Goal: Task Accomplishment & Management: Complete application form

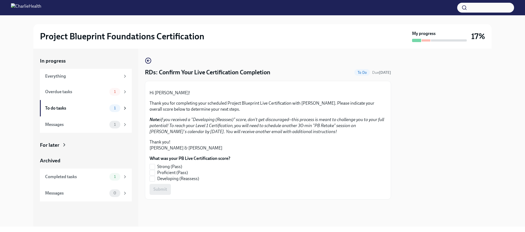
scroll to position [37, 0]
click at [157, 176] on span "Proficient (Pass)" at bounding box center [172, 173] width 31 height 6
click at [155, 175] on input "Proficient (Pass)" at bounding box center [152, 173] width 5 height 5
click at [158, 192] on span "Submit" at bounding box center [161, 189] width 14 height 5
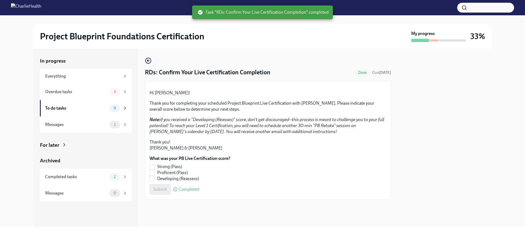
checkbox input "true"
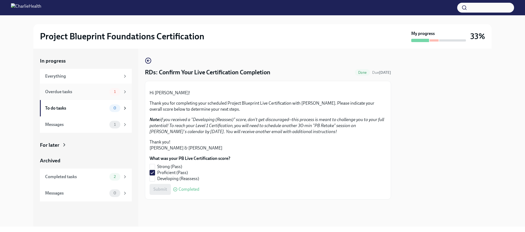
click at [74, 92] on div "Overdue tasks" at bounding box center [76, 92] width 62 height 6
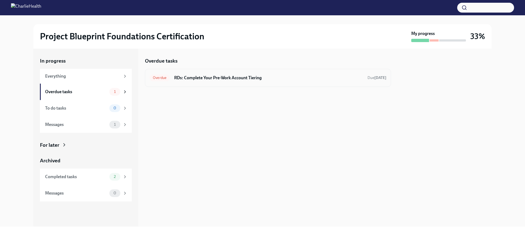
click at [252, 79] on h6 "RDs: Complete Your Pre-Work Account Tiering" at bounding box center [268, 78] width 189 height 6
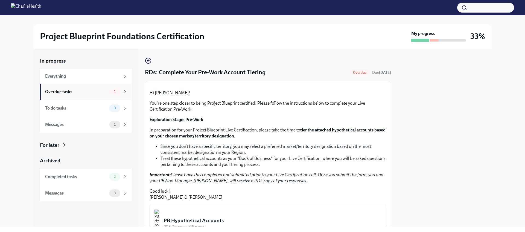
click at [83, 89] on div "Overdue tasks" at bounding box center [76, 92] width 62 height 6
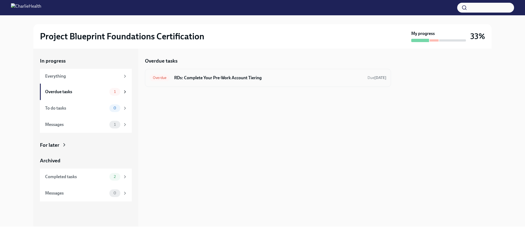
click at [165, 81] on div "Overdue" at bounding box center [160, 78] width 20 height 7
